Goal: Transaction & Acquisition: Purchase product/service

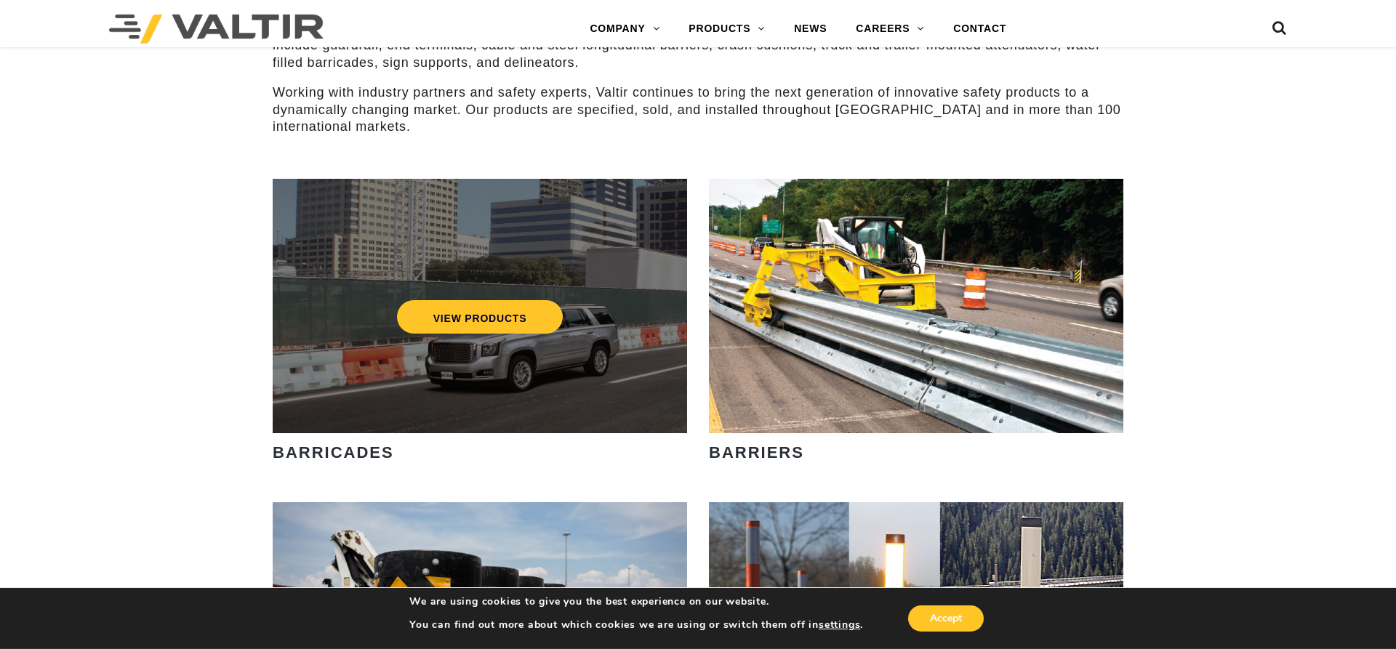
scroll to position [371, 0]
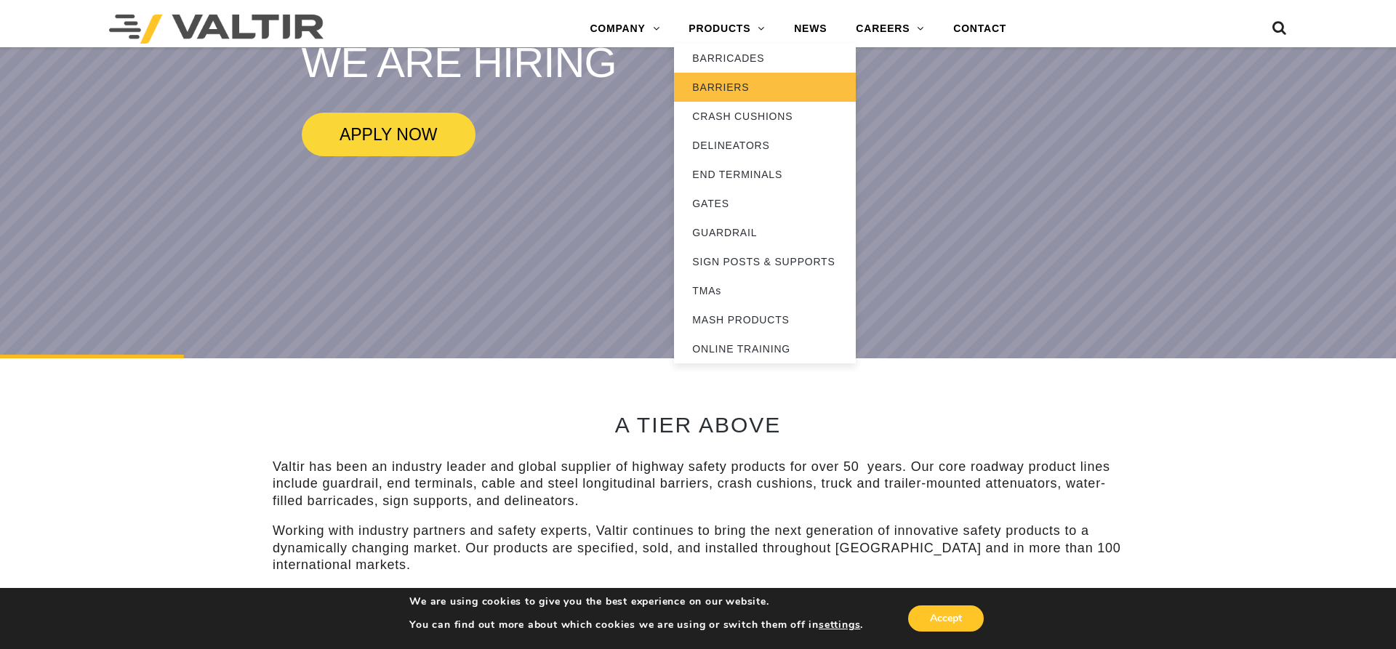
click at [719, 87] on link "BARRIERS" at bounding box center [765, 87] width 182 height 29
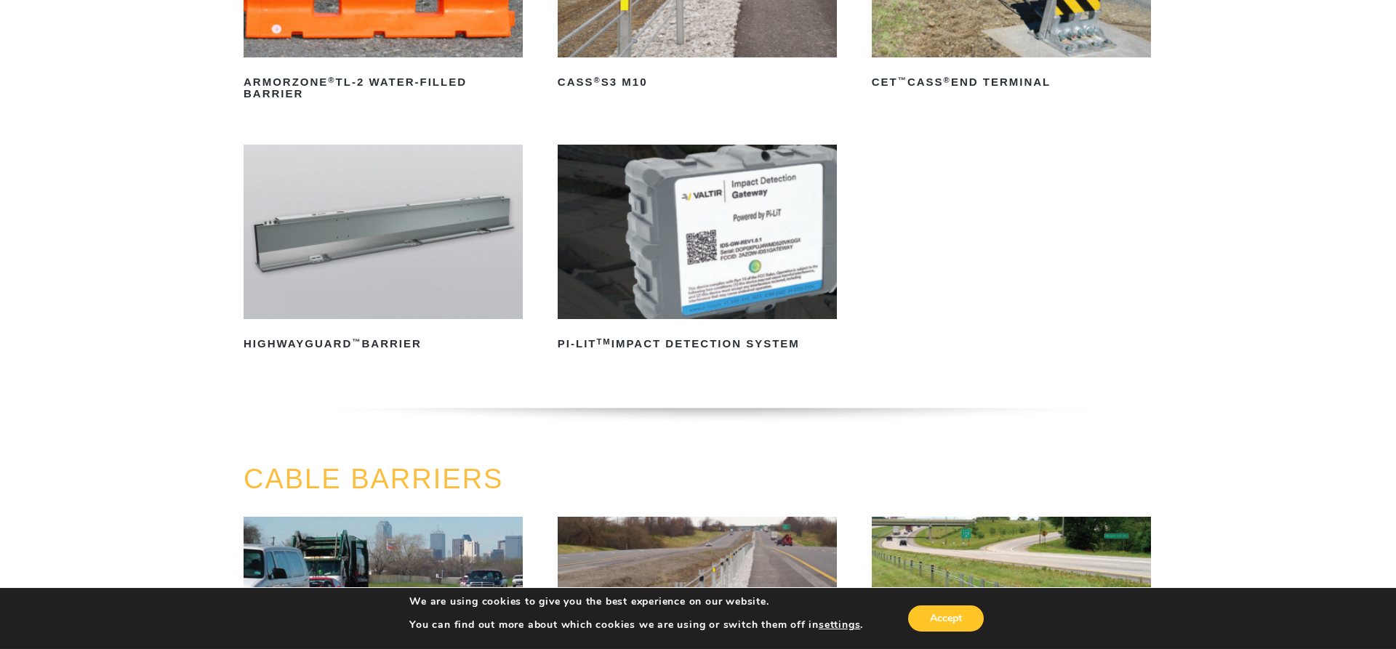
scroll to position [223, 0]
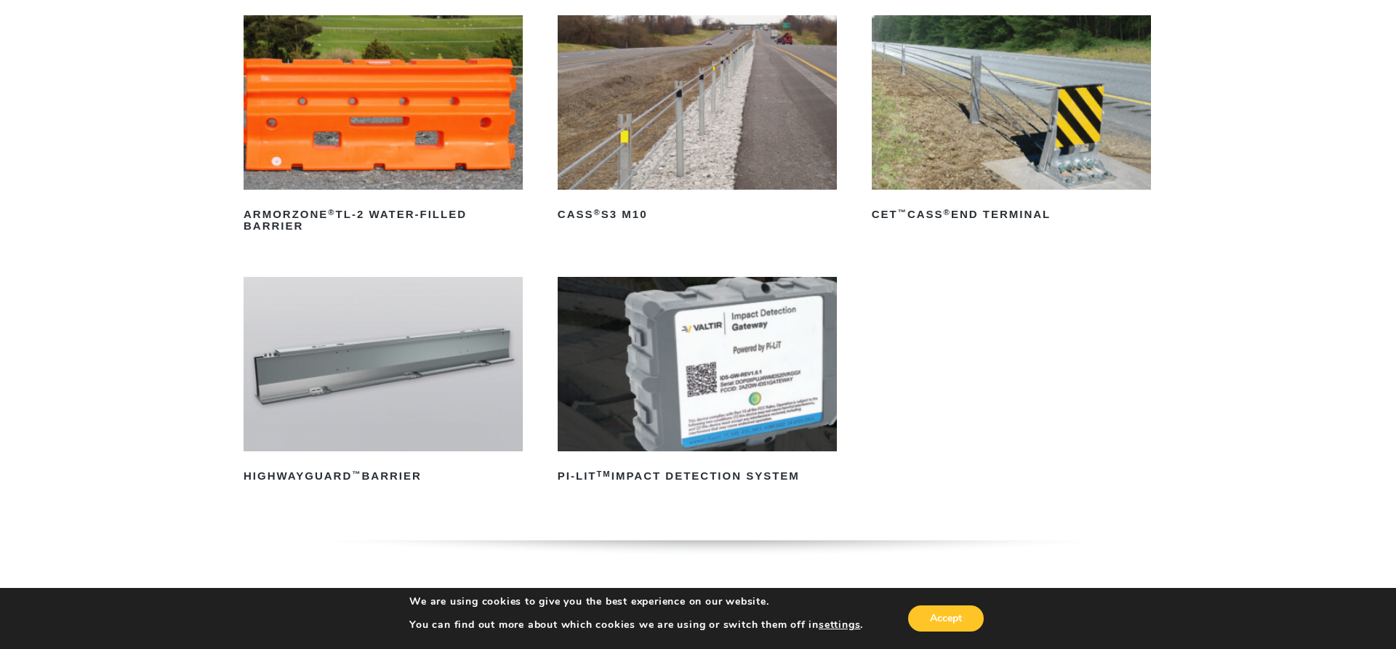
click at [372, 168] on img at bounding box center [383, 102] width 279 height 175
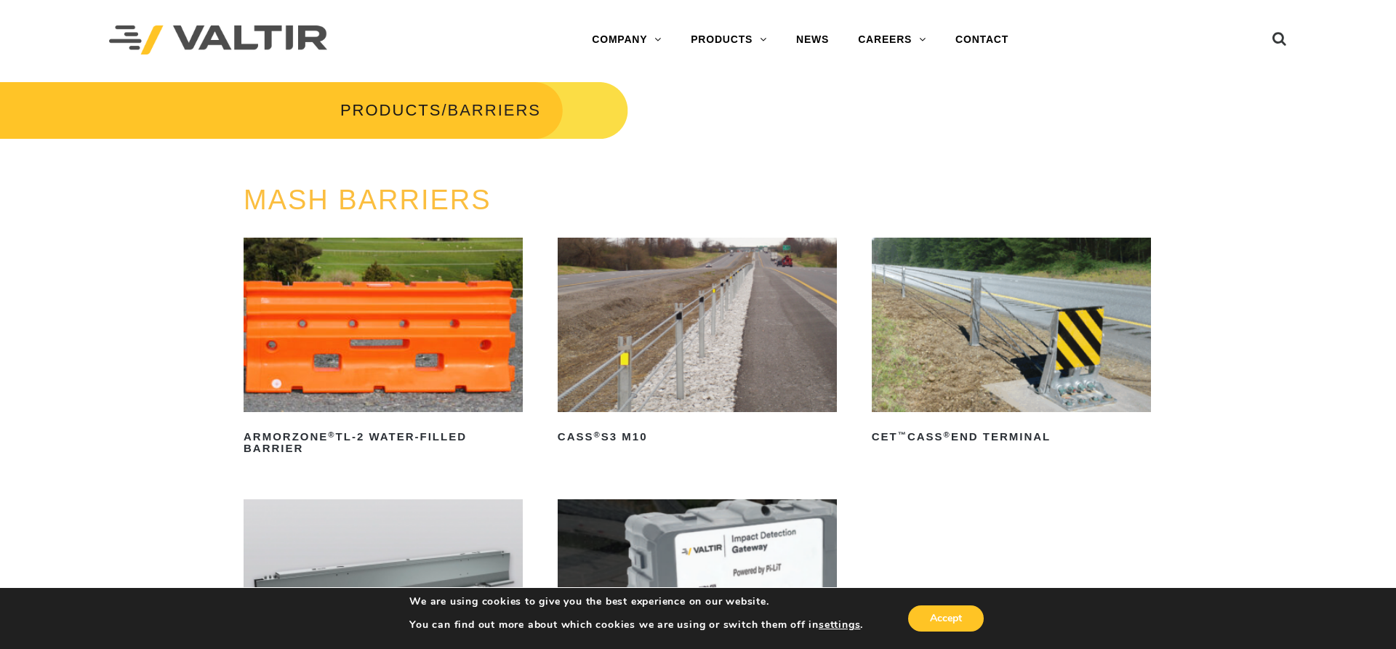
click at [362, 374] on img at bounding box center [383, 325] width 279 height 175
